Goal: Task Accomplishment & Management: Complete application form

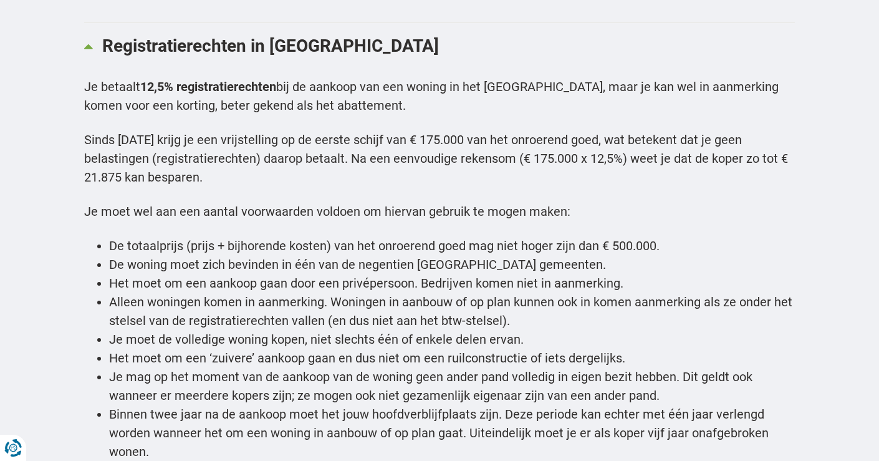
scroll to position [3891, 0]
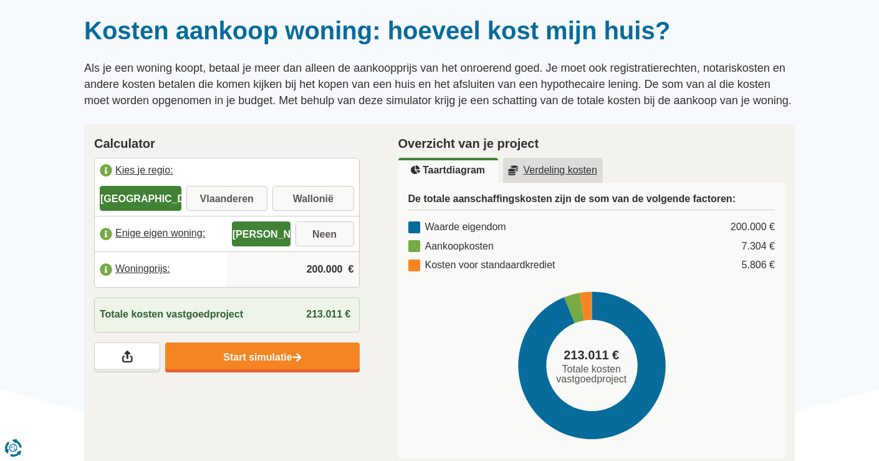
scroll to position [105, 0]
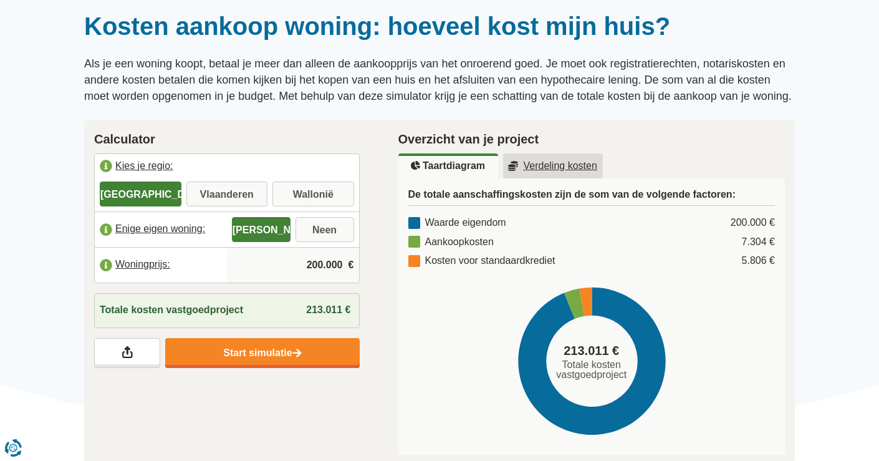
click at [244, 201] on input "Vlaanderen" at bounding box center [227, 195] width 82 height 22
radio input "true"
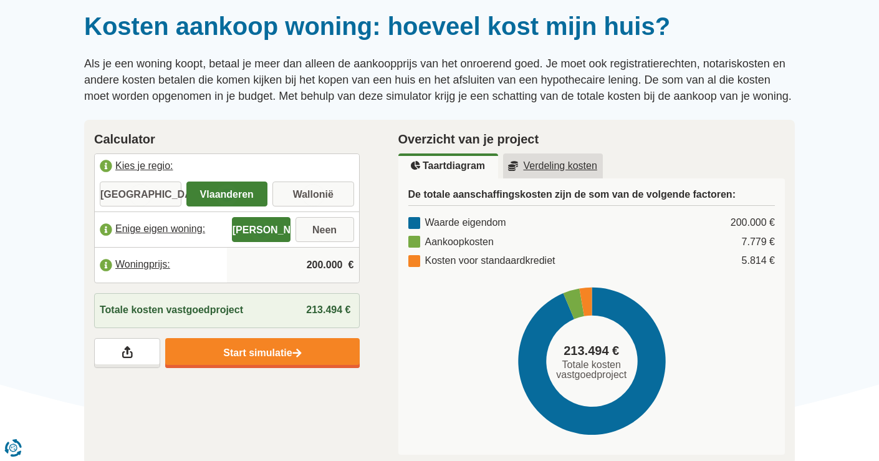
click at [326, 262] on input "200.000" at bounding box center [293, 265] width 122 height 34
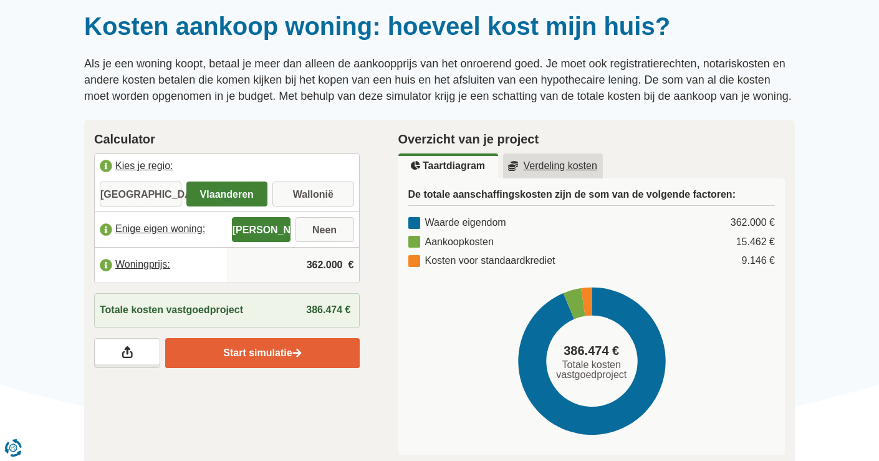
type input "362.000"
click at [279, 358] on link "Start simulatie" at bounding box center [262, 353] width 194 height 30
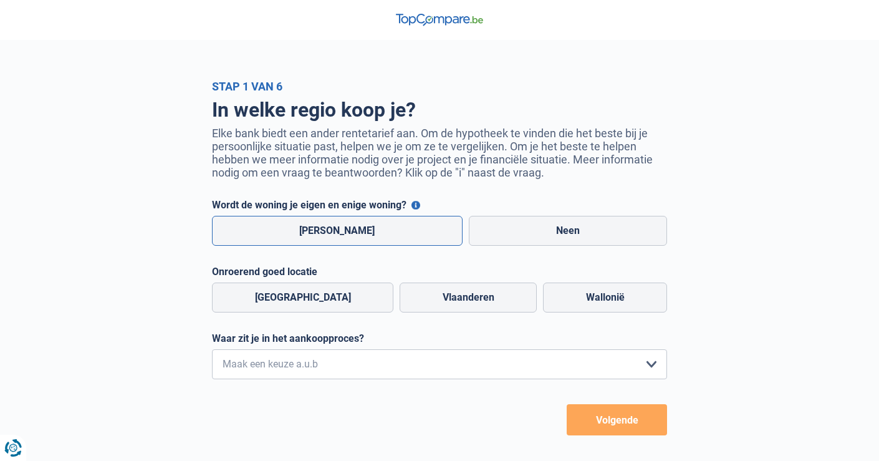
click at [350, 227] on label "[PERSON_NAME]" at bounding box center [337, 231] width 251 height 30
click at [350, 227] on input "[PERSON_NAME]" at bounding box center [337, 231] width 251 height 30
radio input "true"
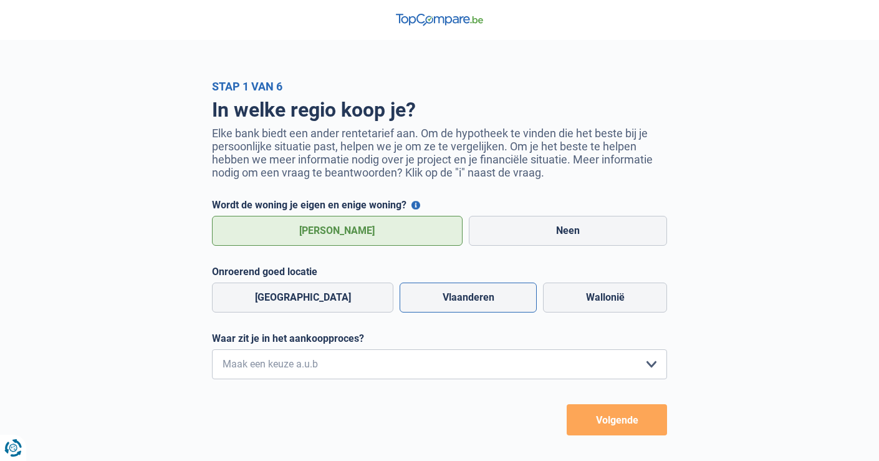
click at [400, 294] on label "Vlaanderen" at bounding box center [467, 297] width 137 height 30
click at [400, 294] on input "Vlaanderen" at bounding box center [467, 297] width 137 height 30
radio input "true"
click at [388, 360] on select "Ik wil me uitsluitend informeren omdat ik op dit moment geen concrete plannen h…" at bounding box center [439, 364] width 455 height 30
select select "1b"
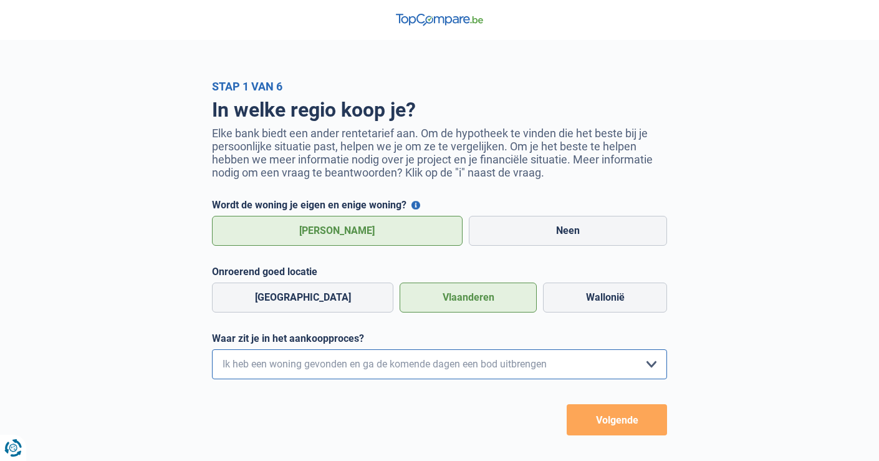
click at [212, 349] on select "Ik wil me uitsluitend informeren omdat ik op dit moment geen concrete plannen h…" at bounding box center [439, 364] width 455 height 30
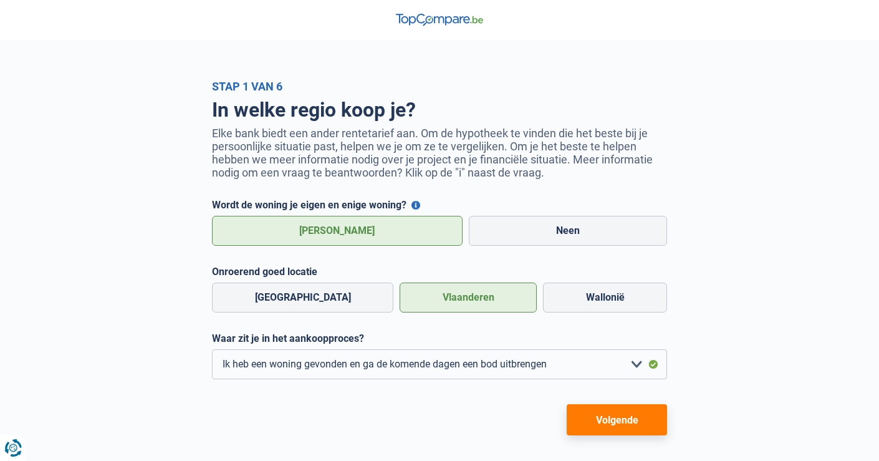
click at [596, 419] on button "Volgende" at bounding box center [617, 419] width 100 height 31
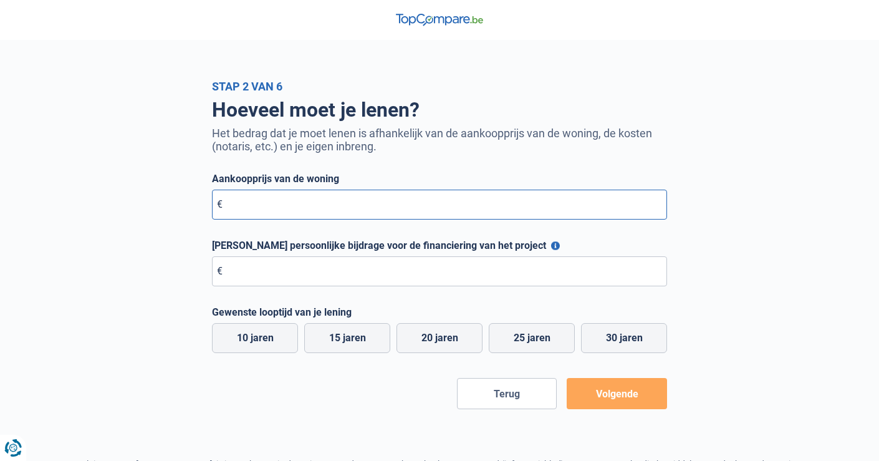
click at [411, 212] on input "Aankoopprijs van de woning" at bounding box center [439, 204] width 455 height 30
type input "362.000"
click at [406, 269] on input "Maximale persoonlijke bijdrage voor de financiering van het project" at bounding box center [439, 271] width 455 height 30
click at [551, 246] on button "Maximale persoonlijke bijdrage voor de financiering van het project" at bounding box center [555, 245] width 9 height 9
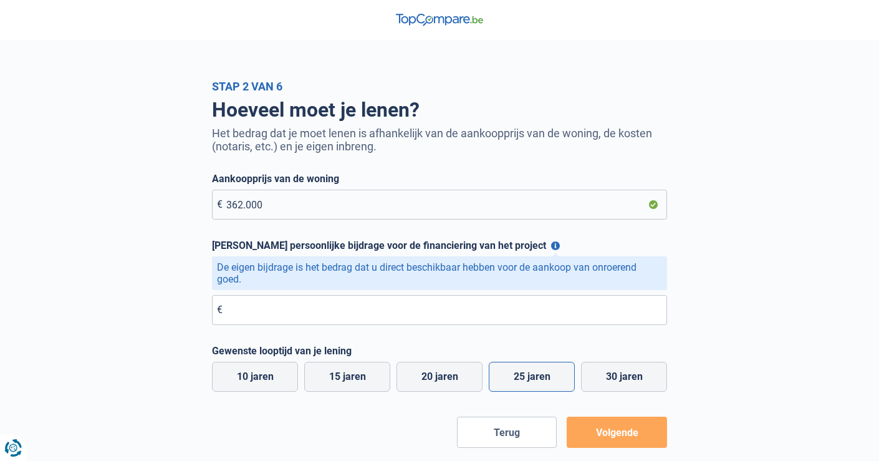
click at [523, 372] on label "25 jaren" at bounding box center [532, 376] width 86 height 30
click at [523, 372] on input "25 jaren" at bounding box center [532, 376] width 86 height 30
radio input "true"
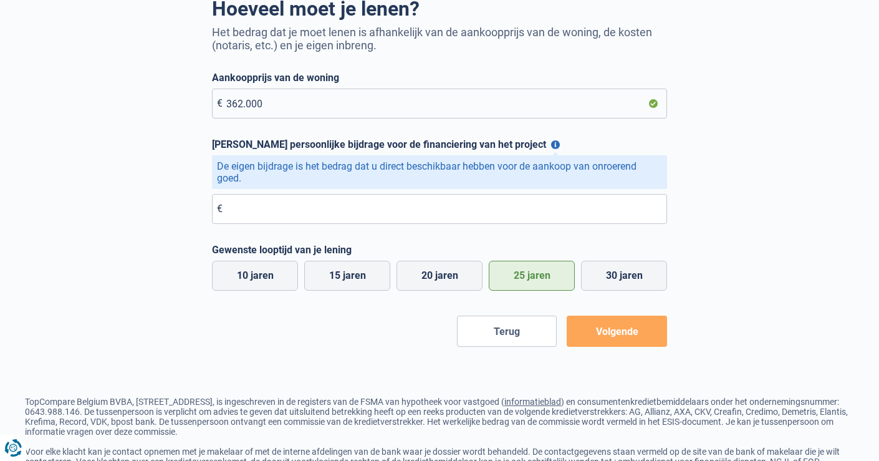
click at [591, 340] on button "Volgende" at bounding box center [617, 330] width 100 height 31
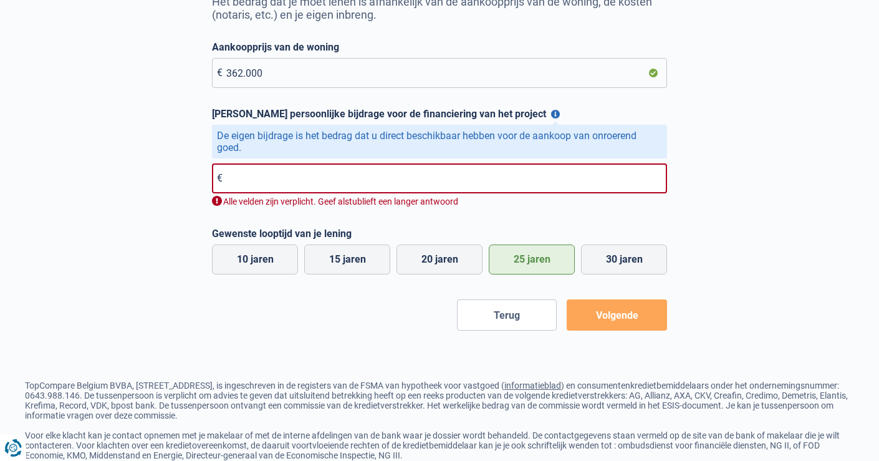
scroll to position [165, 0]
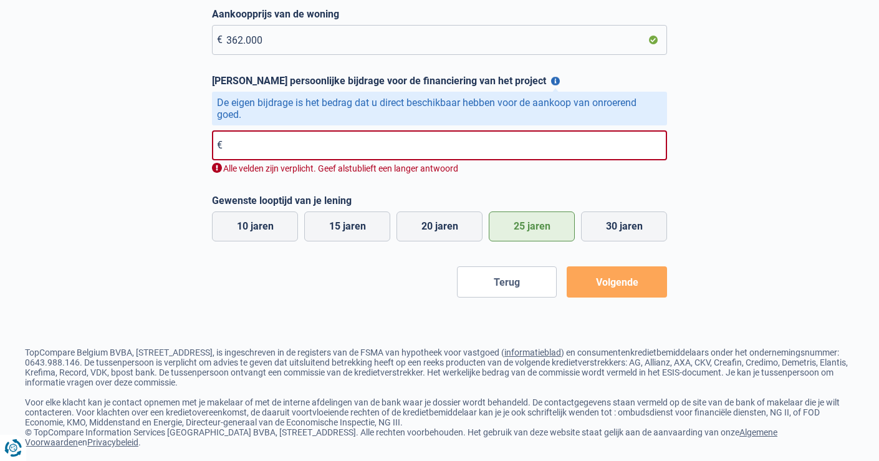
click at [449, 150] on input "Maximale persoonlijke bijdrage voor de financiering van het project" at bounding box center [439, 145] width 455 height 30
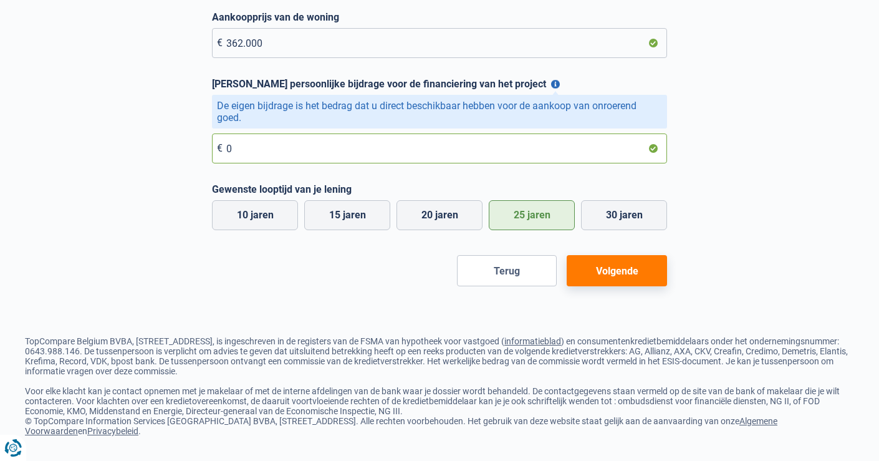
type input "0"
click at [617, 267] on button "Volgende" at bounding box center [617, 270] width 100 height 31
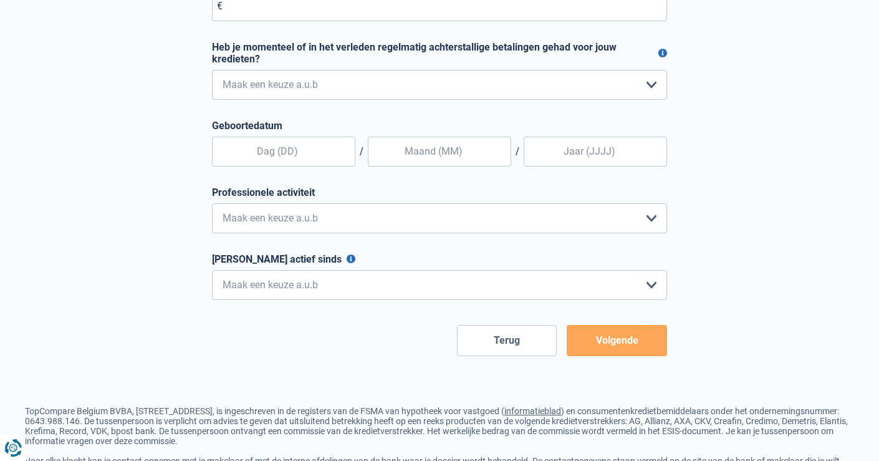
scroll to position [317, 0]
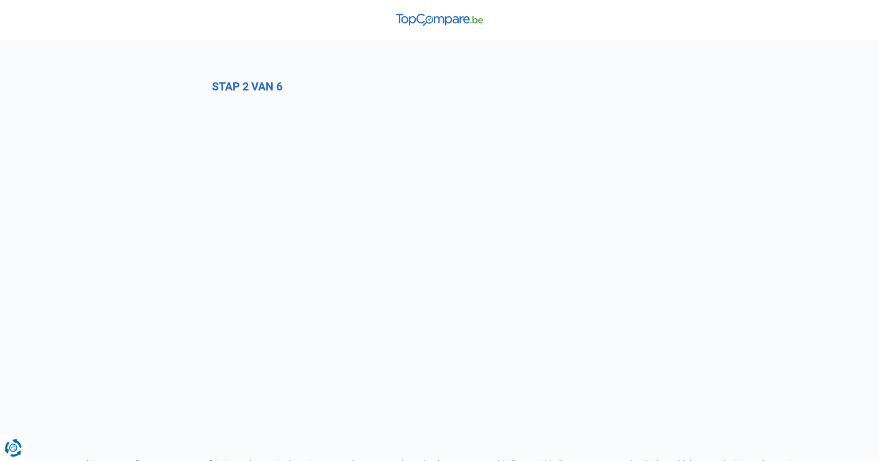
select select "1b"
